Goal: Check status: Verify the current state of an ongoing process or item

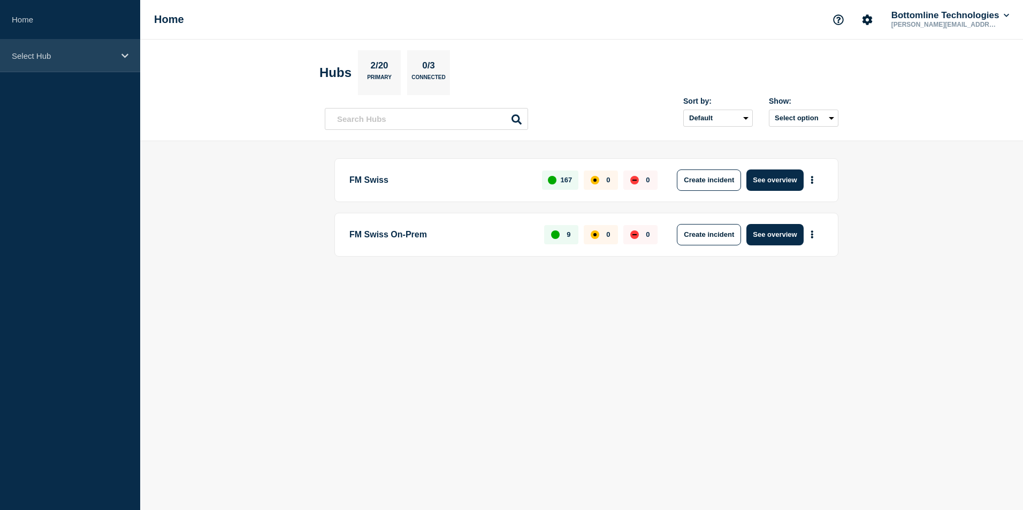
click at [63, 58] on p "Select Hub" at bounding box center [63, 55] width 103 height 9
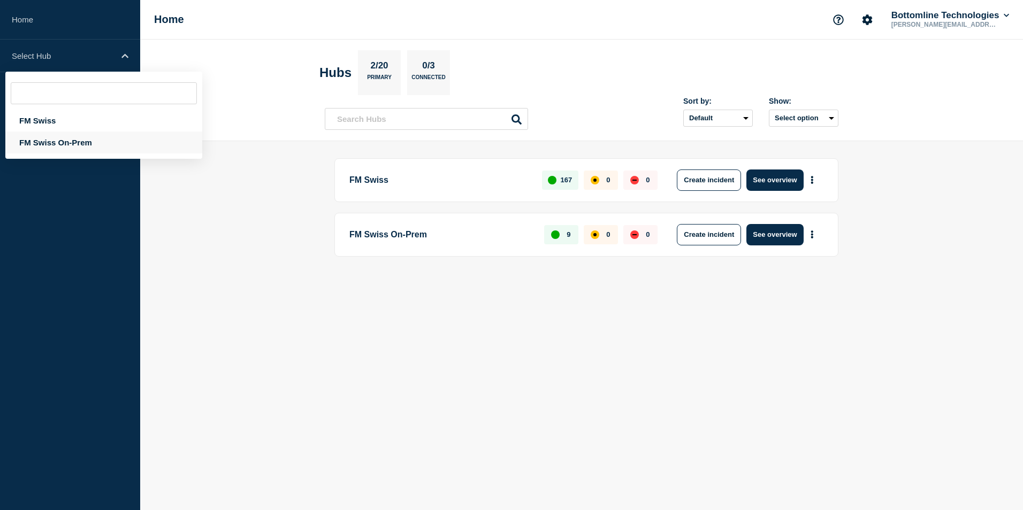
click at [36, 142] on div "FM Swiss On-Prem" at bounding box center [103, 143] width 197 height 22
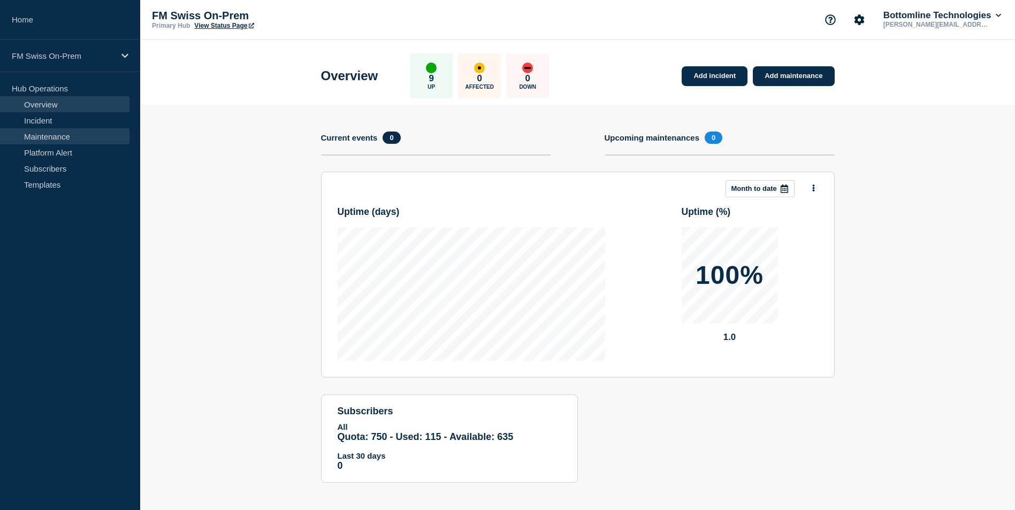
click at [49, 141] on link "Maintenance" at bounding box center [64, 136] width 129 height 16
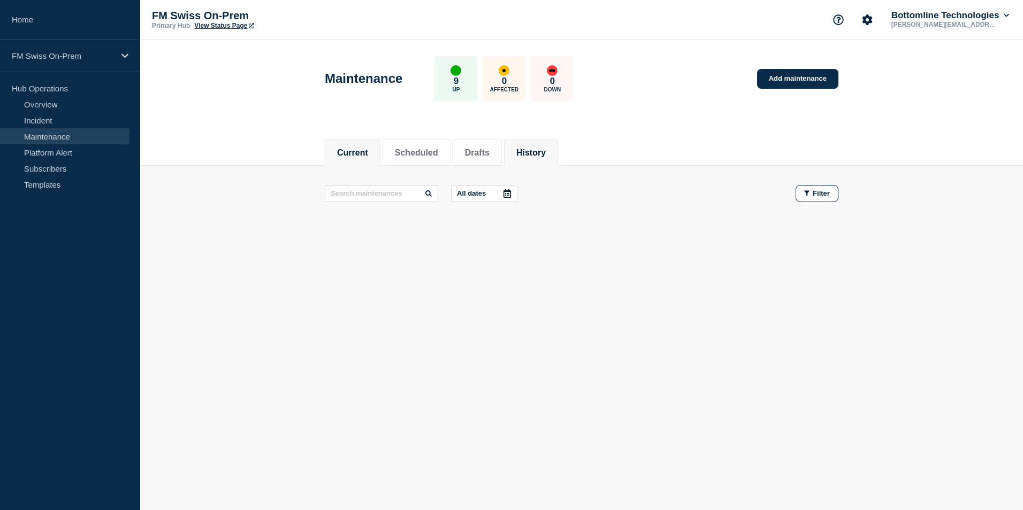
click at [532, 157] on button "History" at bounding box center [530, 153] width 29 height 10
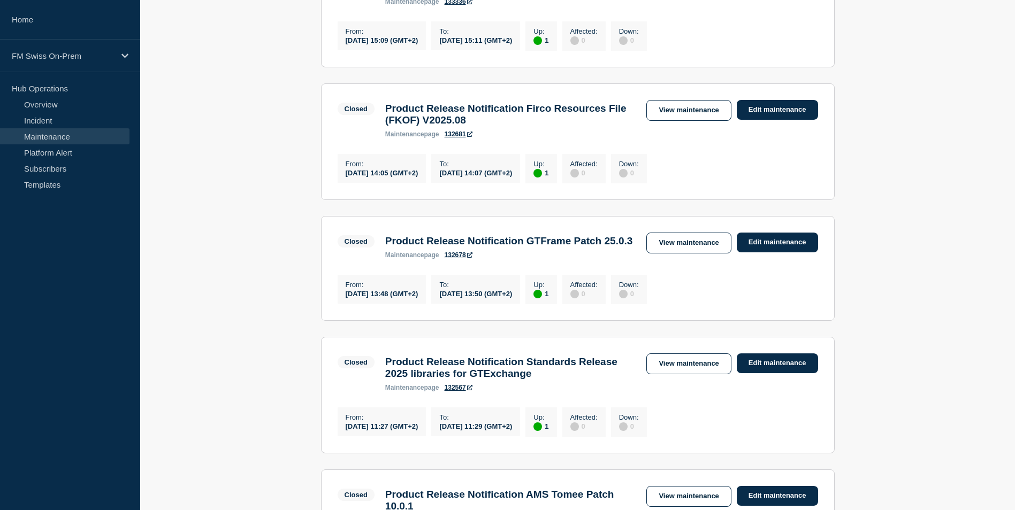
scroll to position [535, 0]
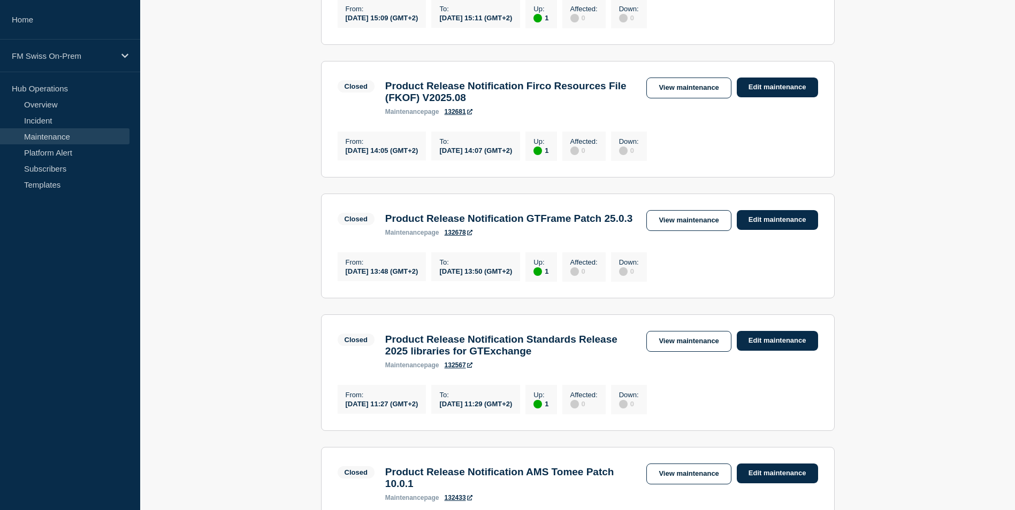
click at [457, 236] on link "132678" at bounding box center [458, 232] width 28 height 7
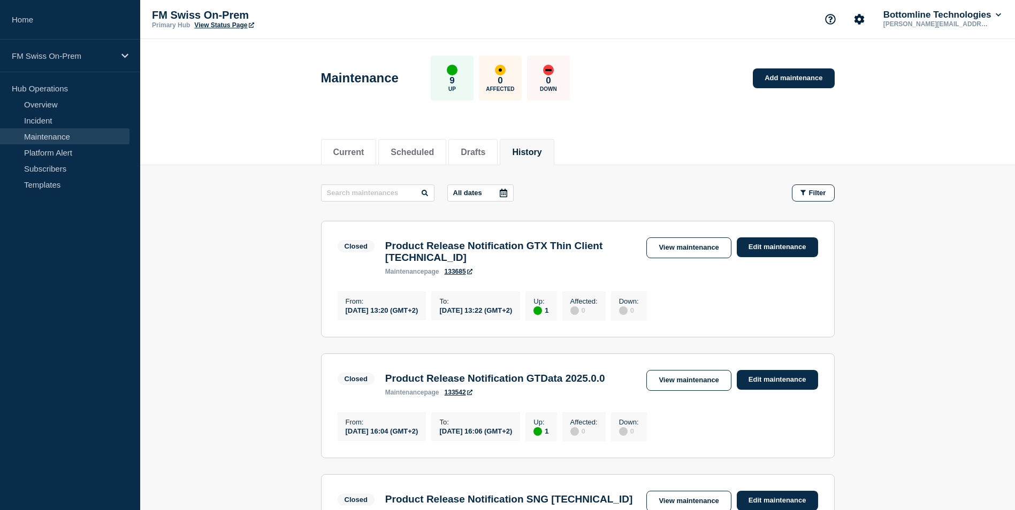
scroll to position [0, 0]
click at [458, 276] on link "133685" at bounding box center [458, 271] width 28 height 7
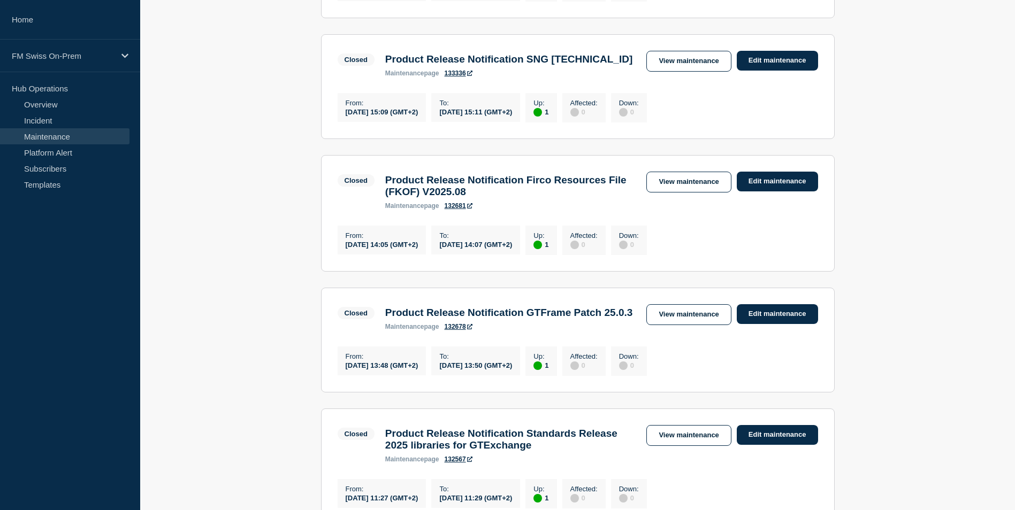
scroll to position [535, 0]
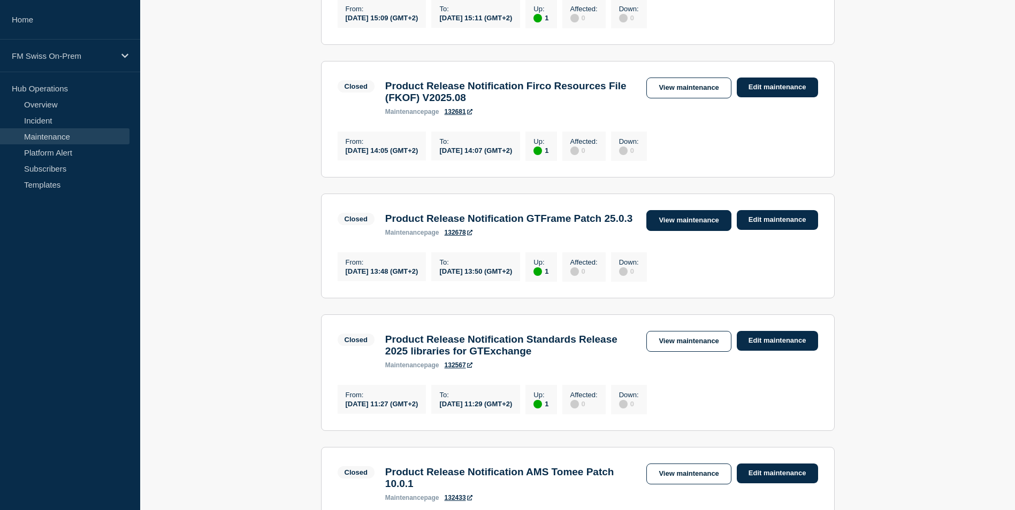
click at [669, 231] on link "View maintenance" at bounding box center [688, 220] width 85 height 21
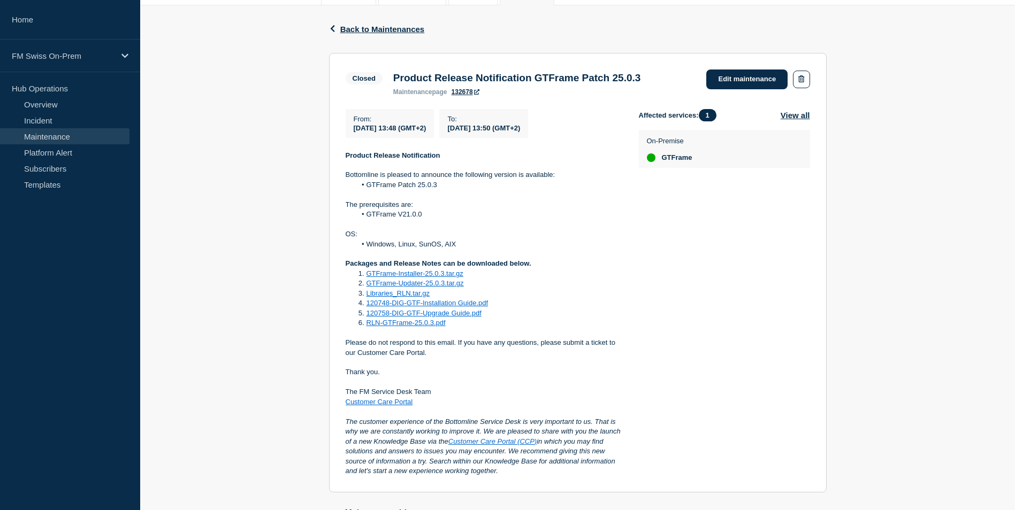
scroll to position [214, 0]
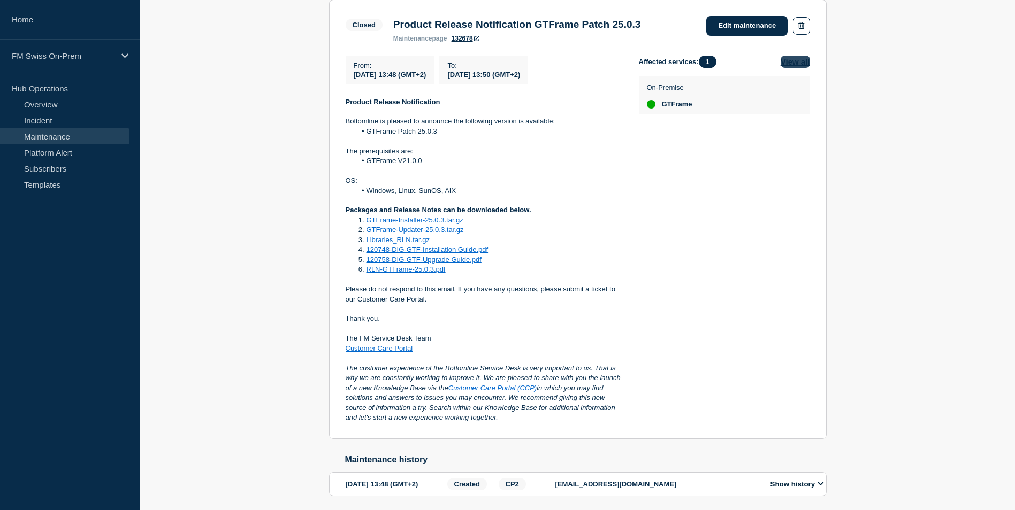
click at [794, 67] on button "View all" at bounding box center [794, 62] width 29 height 12
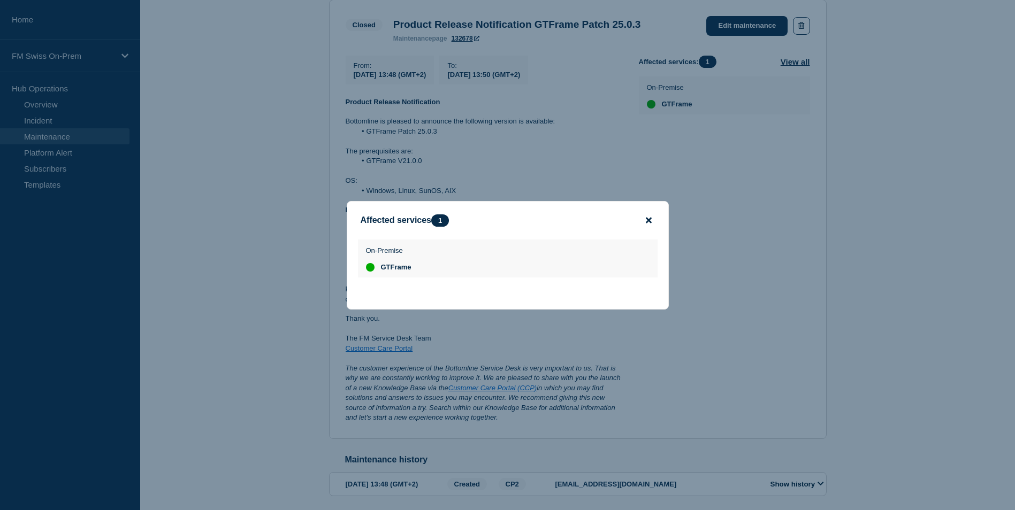
click at [650, 219] on icon "close button" at bounding box center [649, 220] width 6 height 9
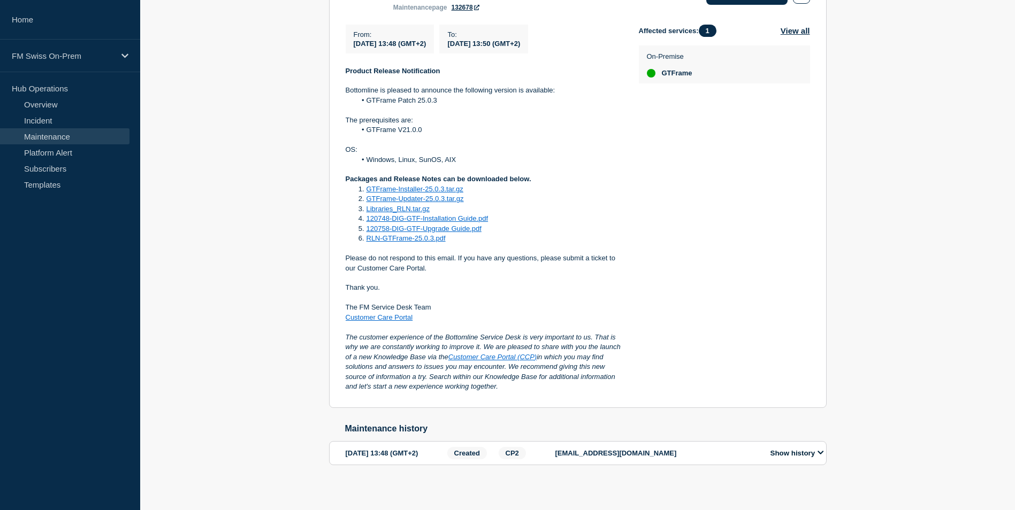
scroll to position [264, 0]
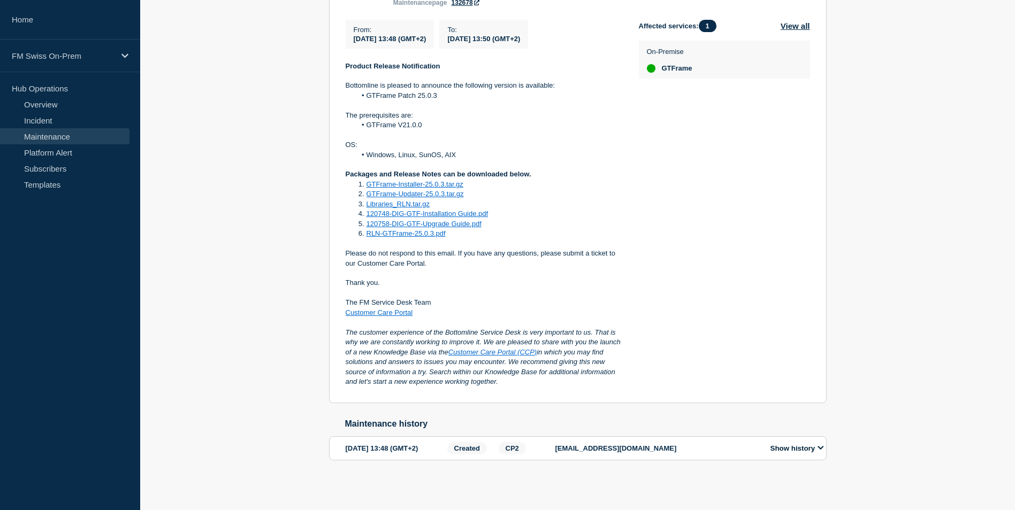
click at [810, 444] on button "Show history" at bounding box center [797, 448] width 60 height 9
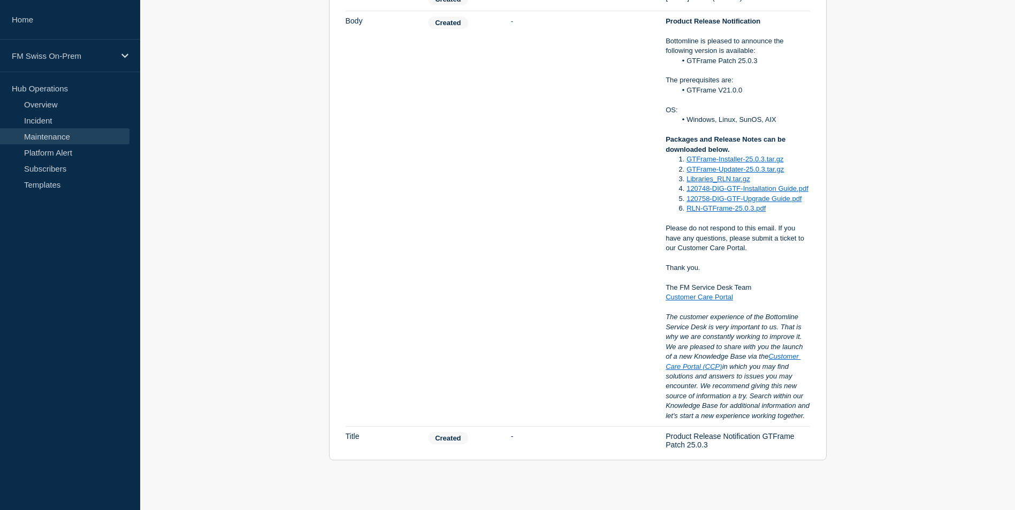
scroll to position [785, 0]
